Goal: Transaction & Acquisition: Purchase product/service

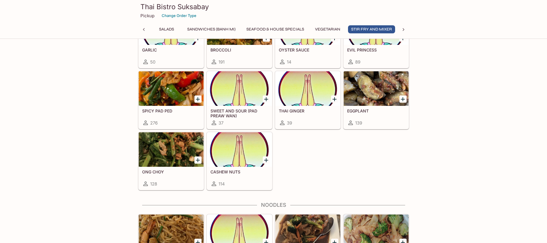
scroll to position [1234, 0]
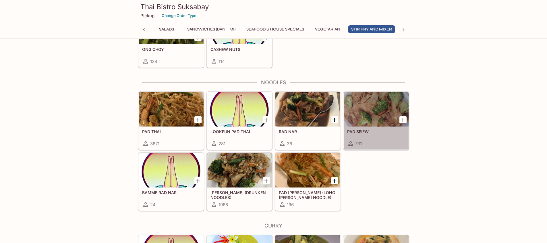
click at [365, 116] on div at bounding box center [376, 109] width 65 height 34
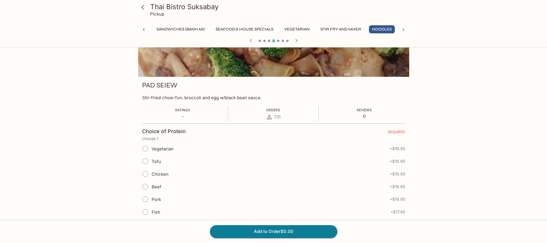
scroll to position [86, 0]
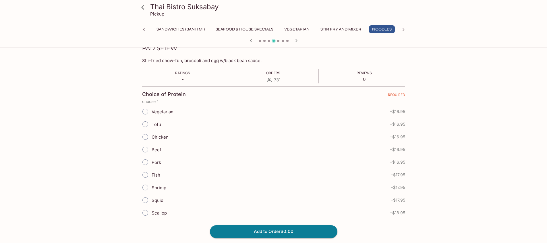
click at [148, 187] on input "Shrimp" at bounding box center [145, 187] width 12 height 12
radio input "true"
click at [145, 186] on input "Shrimp" at bounding box center [145, 187] width 12 height 12
click at [143, 8] on icon at bounding box center [142, 7] width 3 height 5
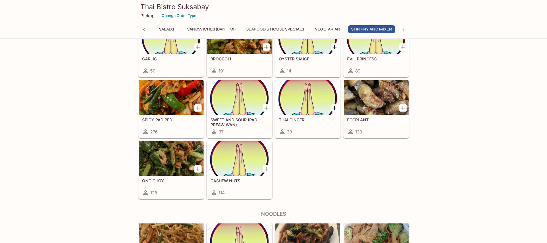
scroll to position [1263, 0]
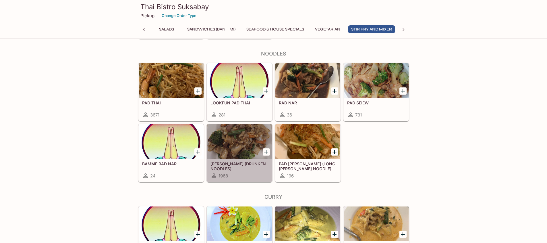
click at [235, 140] on div at bounding box center [239, 141] width 65 height 34
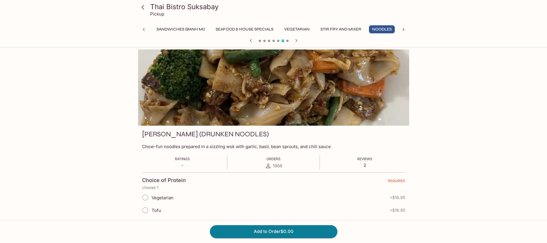
scroll to position [115, 0]
